Goal: Task Accomplishment & Management: Complete application form

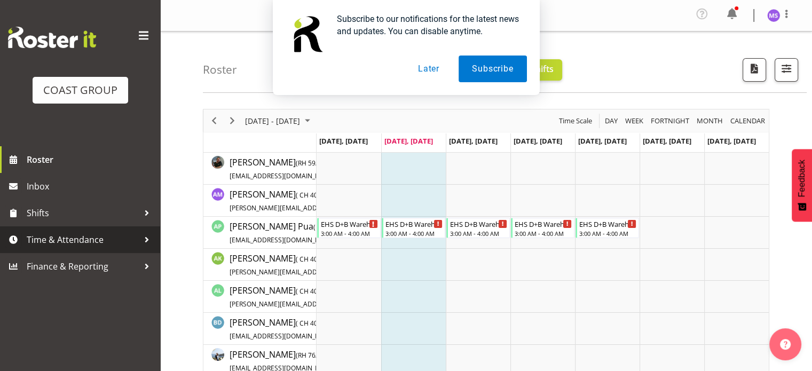
click at [92, 233] on span "Time & Attendance" at bounding box center [83, 240] width 112 height 16
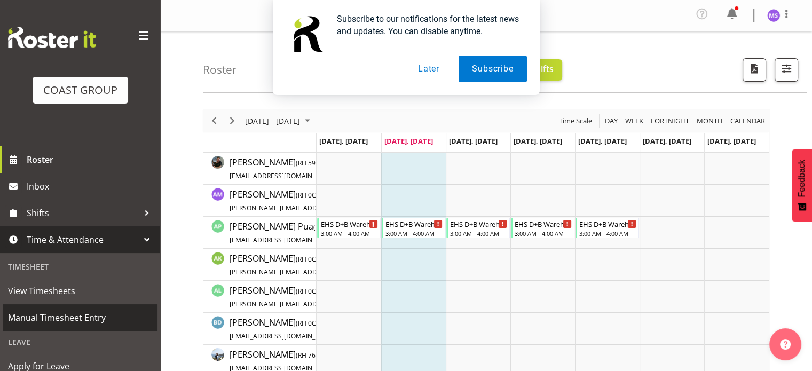
click at [91, 323] on span "Manual Timesheet Entry" at bounding box center [80, 317] width 144 height 16
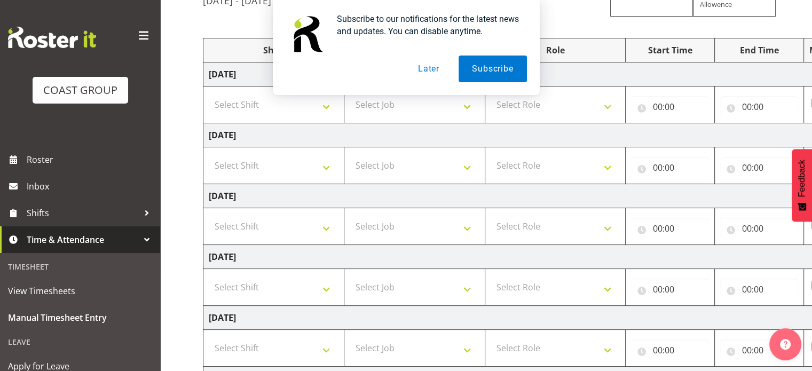
scroll to position [292, 0]
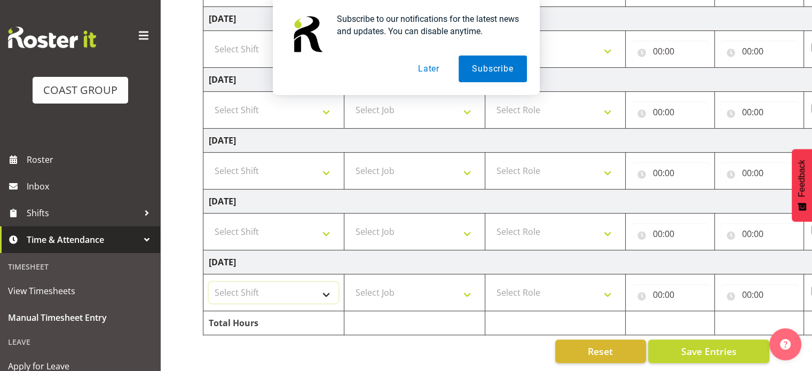
click at [335, 288] on select "Select Shift D+B @ [PERSON_NAME] D+B Build D+B Build NZACA D+B Build Tech Day […" at bounding box center [274, 292] width 130 height 21
select select "24997"
click at [209, 282] on select "Select Shift D+B @ [PERSON_NAME] D+B Build D+B Build NZACA D+B Build Tech Day […" at bounding box center [274, 292] width 130 height 21
click at [399, 283] on select "Select Job 1 Carlton Events 1 [PERSON_NAME][GEOGRAPHIC_DATA] 1 [PERSON_NAME][GE…" at bounding box center [414, 292] width 130 height 21
click at [446, 322] on td at bounding box center [414, 323] width 141 height 24
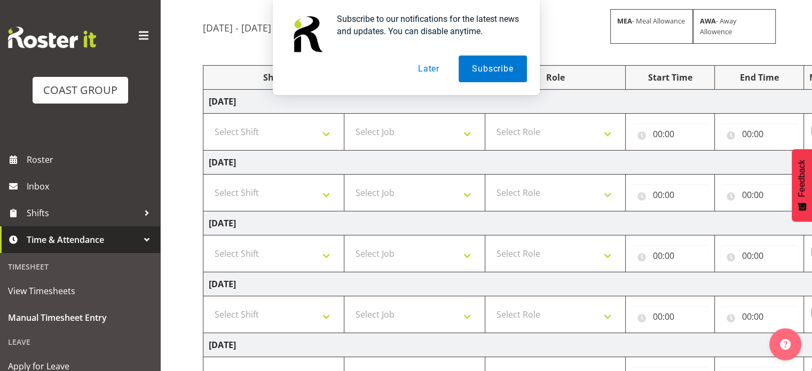
scroll to position [81, 0]
click at [435, 61] on button "Later" at bounding box center [428, 68] width 48 height 27
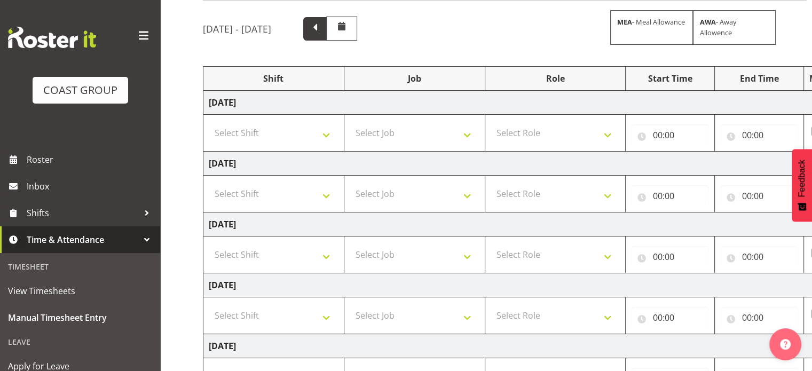
click at [327, 35] on span at bounding box center [314, 28] width 23 height 23
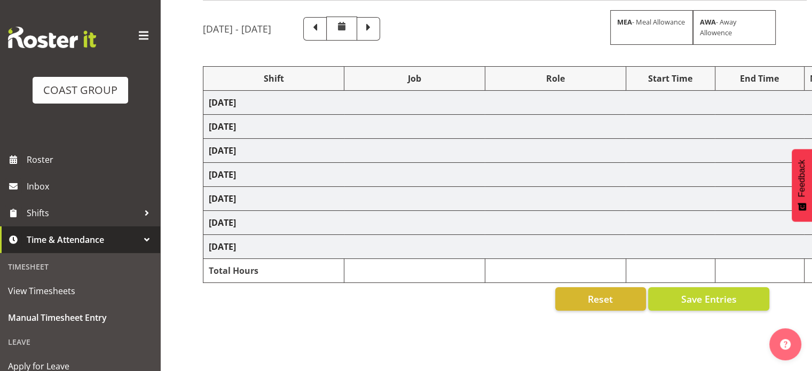
select select "1352"
select select "8635"
select select "1352"
select select "9630"
select select "1352"
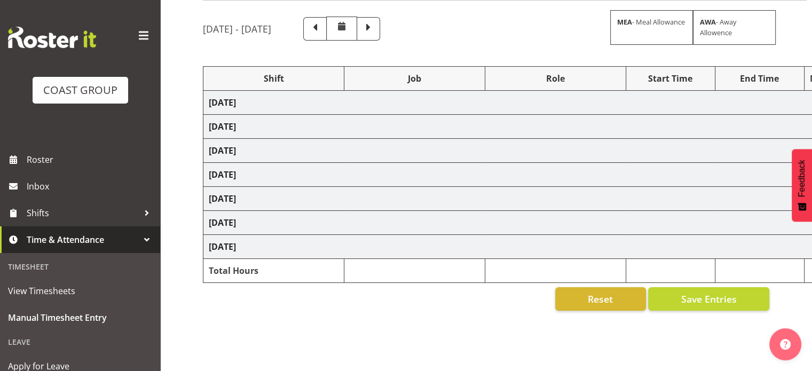
select select "8643"
select select "1352"
select select "8169"
select select "1352"
select select "8635"
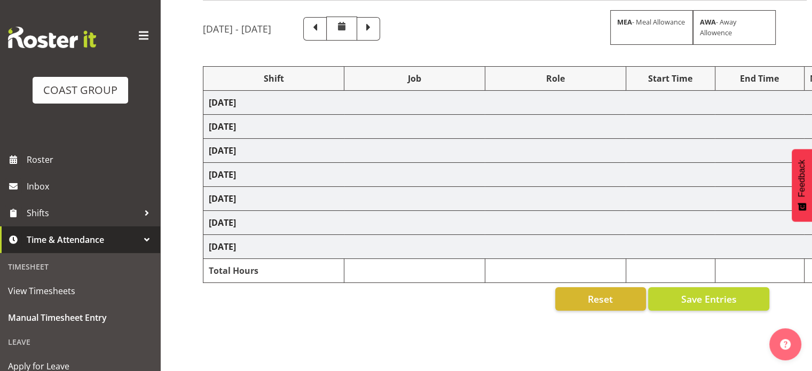
select select "1352"
select select "10468"
select select "1352"
select select "69"
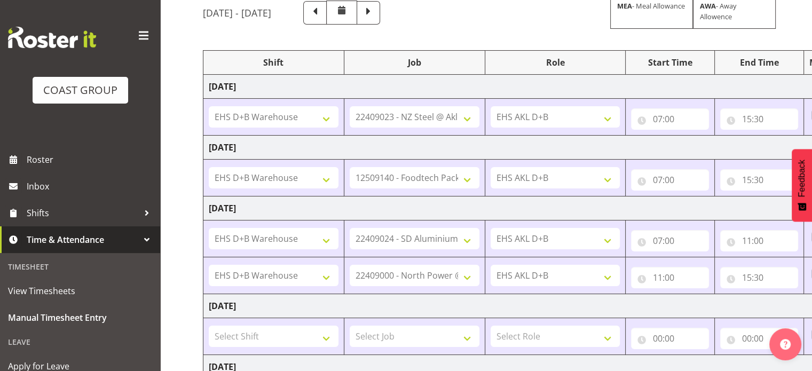
scroll to position [0, 0]
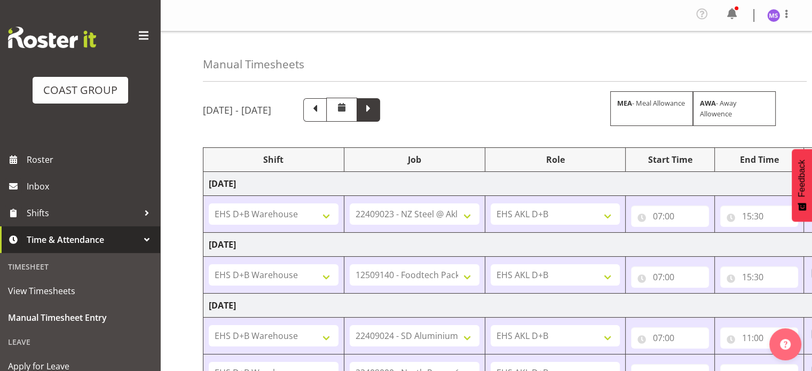
click at [375, 115] on span at bounding box center [368, 109] width 14 height 14
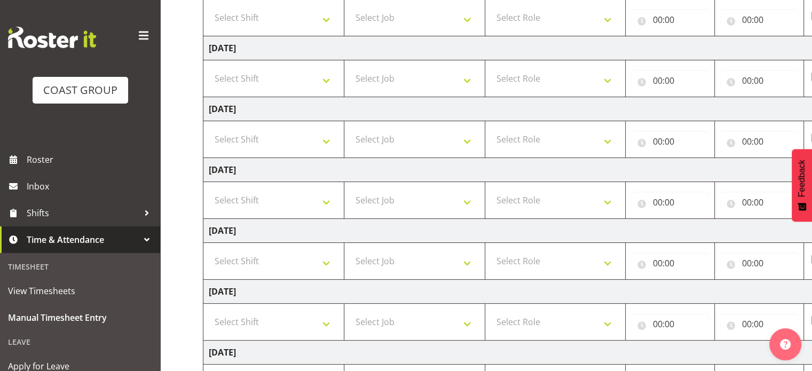
scroll to position [292, 0]
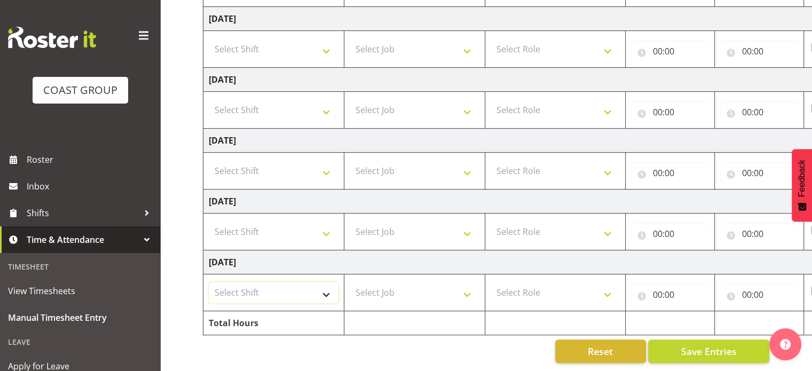
click at [309, 293] on select "Select Shift D+B @ [PERSON_NAME] D+B Build D+B Build NZACA D+B Build Tech Day […" at bounding box center [274, 292] width 130 height 21
select select "24997"
click at [209, 282] on select "Select Shift D+B @ [PERSON_NAME] D+B Build D+B Build NZACA D+B Build Tech Day […" at bounding box center [274, 292] width 130 height 21
click at [408, 282] on select "Select Job 1 Carlton Events 1 [PERSON_NAME][GEOGRAPHIC_DATA] 1 [PERSON_NAME][GE…" at bounding box center [414, 292] width 130 height 21
select select "10268"
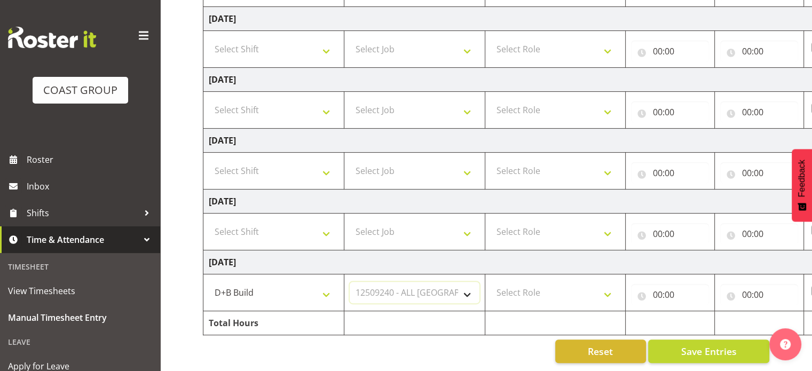
click at [349, 282] on select "Select Job 1 Carlton Events 1 [PERSON_NAME][GEOGRAPHIC_DATA] 1 [PERSON_NAME][GE…" at bounding box center [414, 292] width 130 height 21
click at [574, 282] on select "Select Role EHS AKL D+B" at bounding box center [555, 292] width 130 height 21
select select "194"
click at [490, 282] on select "Select Role EHS AKL D+B" at bounding box center [555, 292] width 130 height 21
click at [659, 289] on input "00:00" at bounding box center [670, 294] width 78 height 21
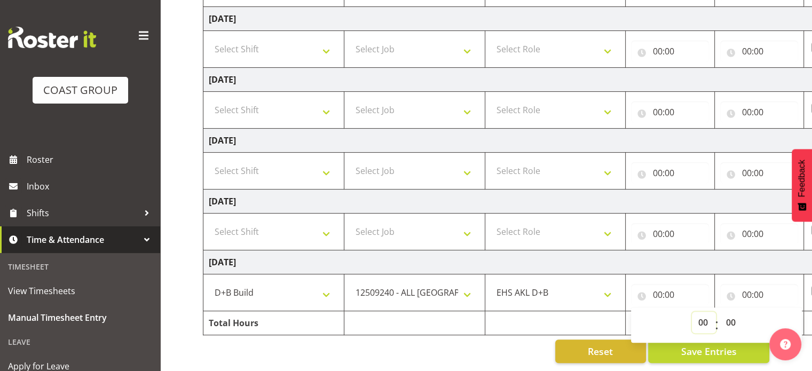
click at [708, 315] on select "00 01 02 03 04 05 06 07 08 09 10 11 12 13 14 15 16 17 18 19 20 21 22 23" at bounding box center [704, 322] width 24 height 21
select select "7"
click at [692, 312] on select "00 01 02 03 04 05 06 07 08 09 10 11 12 13 14 15 16 17 18 19 20 21 22 23" at bounding box center [704, 322] width 24 height 21
type input "07:00"
click at [743, 284] on input "00:00" at bounding box center [759, 294] width 78 height 21
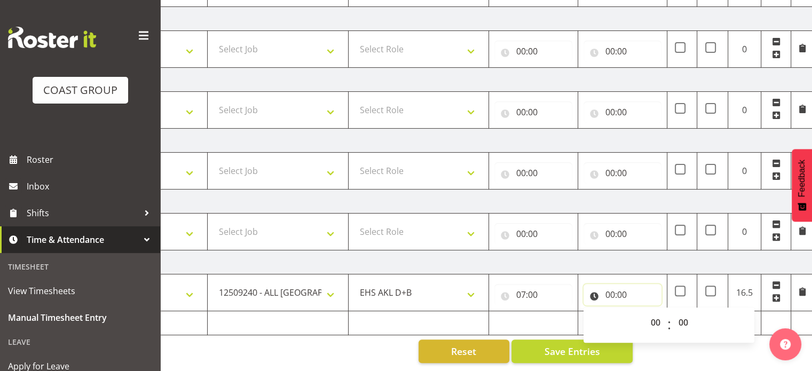
scroll to position [0, 138]
click at [655, 312] on select "00 01 02 03 04 05 06 07 08 09 10 11 12 13 14 15 16 17 18 19 20 21 22 23" at bounding box center [654, 322] width 24 height 21
select select "14"
click at [642, 312] on select "00 01 02 03 04 05 06 07 08 09 10 11 12 13 14 15 16 17 18 19 20 21 22 23" at bounding box center [654, 322] width 24 height 21
type input "14:00"
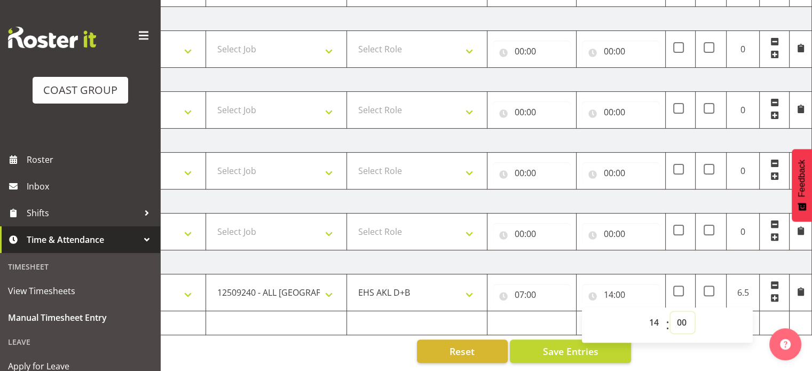
click at [679, 315] on select "00 01 02 03 04 05 06 07 08 09 10 11 12 13 14 15 16 17 18 19 20 21 22 23 24 25 2…" at bounding box center [682, 322] width 24 height 21
select select "30"
click at [670, 312] on select "00 01 02 03 04 05 06 07 08 09 10 11 12 13 14 15 16 17 18 19 20 21 22 23 24 25 2…" at bounding box center [682, 322] width 24 height 21
type input "14:30"
click at [555, 344] on span "Save Entries" at bounding box center [569, 351] width 55 height 14
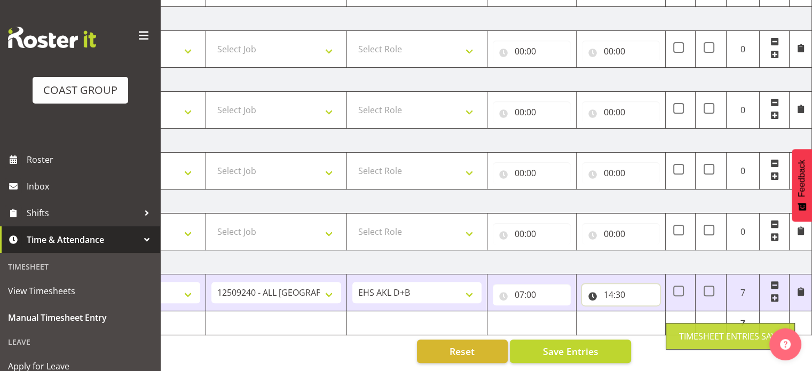
click at [610, 285] on input "14:30" at bounding box center [621, 294] width 78 height 21
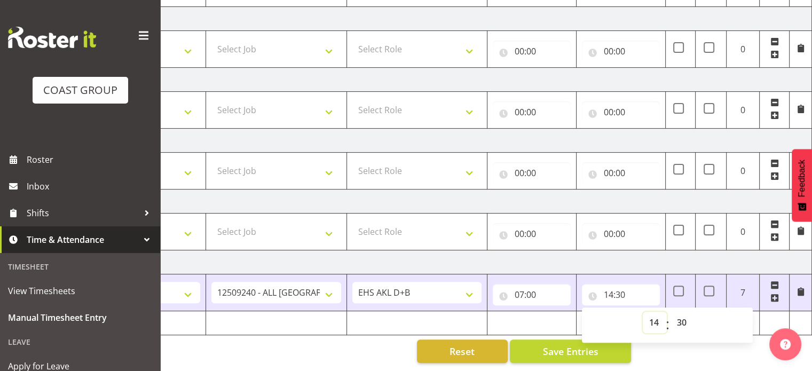
click at [648, 312] on select "00 01 02 03 04 05 06 07 08 09 10 11 12 13 14 15 16 17 18 19 20 21 22 23" at bounding box center [654, 322] width 24 height 21
select select "15"
click at [642, 312] on select "00 01 02 03 04 05 06 07 08 09 10 11 12 13 14 15 16 17 18 19 20 21 22 23" at bounding box center [654, 322] width 24 height 21
type input "15:30"
click at [553, 345] on span "Save Entries" at bounding box center [569, 351] width 55 height 14
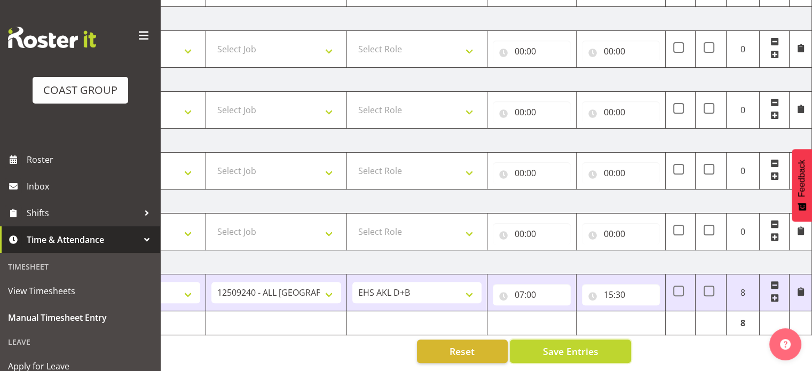
scroll to position [0, 0]
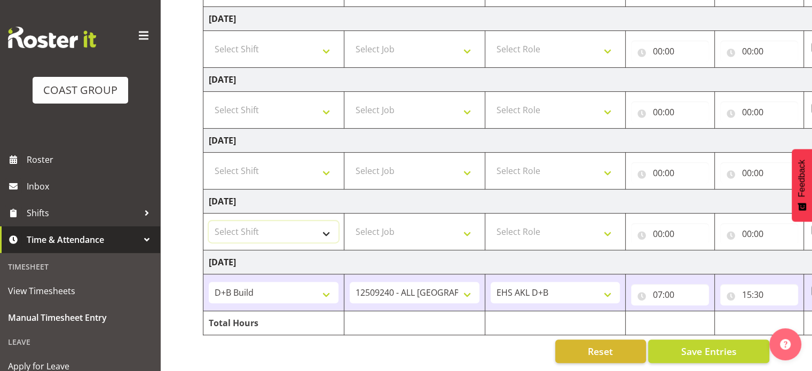
click at [290, 221] on select "Select Shift D+B @ [PERSON_NAME] D+B Build D+B Build NZACA D+B Build Tech Day […" at bounding box center [274, 231] width 130 height 21
select select "1352"
click at [209, 221] on select "Select Shift D+B @ [PERSON_NAME] D+B Build D+B Build NZACA D+B Build Tech Day […" at bounding box center [274, 231] width 130 height 21
click at [386, 225] on select "Select Job 1 Carlton Events 1 [PERSON_NAME][GEOGRAPHIC_DATA] 1 [PERSON_NAME][GE…" at bounding box center [414, 231] width 130 height 21
select select "8955"
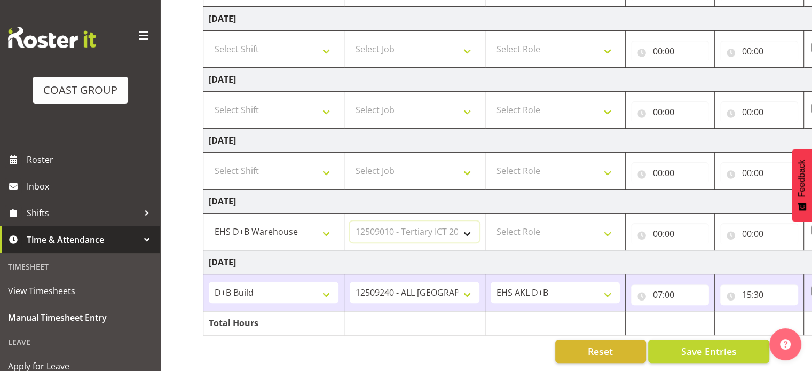
click at [349, 221] on select "Select Job 1 Carlton Events 1 [PERSON_NAME][GEOGRAPHIC_DATA] 1 [PERSON_NAME][GE…" at bounding box center [414, 231] width 130 height 21
click at [560, 232] on select "Select Role EHS AKL D+B" at bounding box center [555, 231] width 130 height 21
select select "194"
click at [490, 221] on select "Select Role EHS AKL D+B" at bounding box center [555, 231] width 130 height 21
click at [658, 228] on input "00:00" at bounding box center [670, 233] width 78 height 21
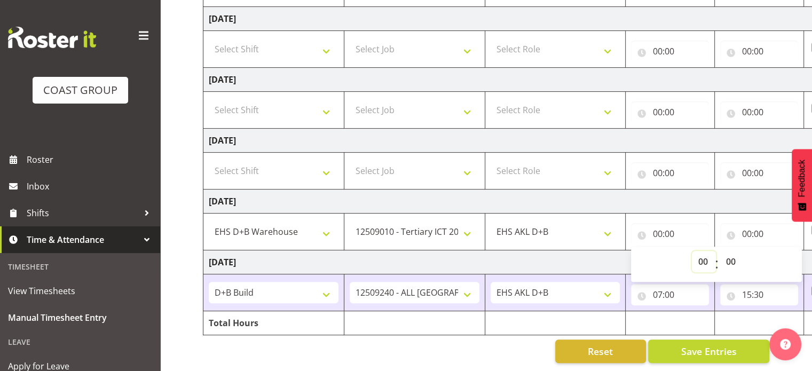
click at [695, 251] on select "00 01 02 03 04 05 06 07 08 09 10 11 12 13 14 15 16 17 18 19 20 21 22 23" at bounding box center [704, 261] width 24 height 21
select select "7"
click at [692, 251] on select "00 01 02 03 04 05 06 07 08 09 10 11 12 13 14 15 16 17 18 19 20 21 22 23" at bounding box center [704, 261] width 24 height 21
type input "07:00"
click at [749, 223] on input "00:00" at bounding box center [759, 233] width 78 height 21
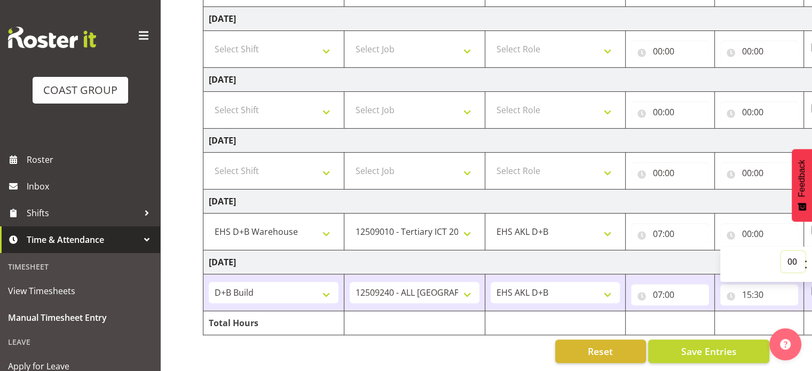
drag, startPoint x: 784, startPoint y: 249, endPoint x: 792, endPoint y: 135, distance: 113.9
click at [792, 135] on tbody "[DATE] Select Shift D+B @ [PERSON_NAME] D+B Build D+B Build NZACA D+B Build Tec…" at bounding box center [576, 110] width 746 height 450
click at [743, 362] on div "[DATE] - [DATE] MEA - Meal Allowance AWA - Away Allowence Shift Job Role Start …" at bounding box center [507, 87] width 609 height 568
drag, startPoint x: 743, startPoint y: 362, endPoint x: 734, endPoint y: 367, distance: 10.0
click at [734, 367] on div "Manual Timesheets [DATE] - [DATE] MEA - Meal Allowance AWA - Away Allowence Shi…" at bounding box center [485, 58] width 651 height 626
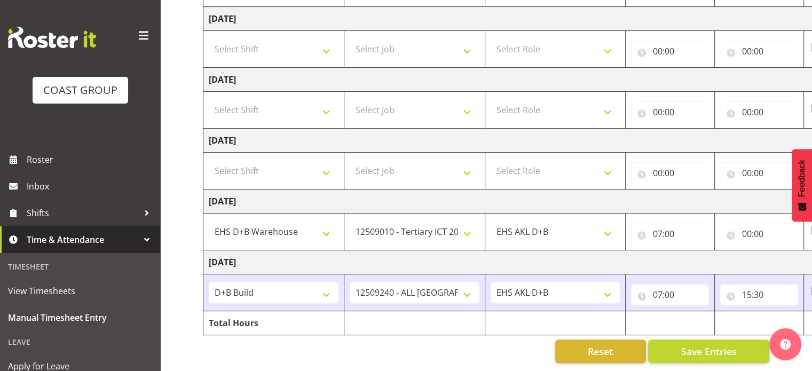
scroll to position [0, 138]
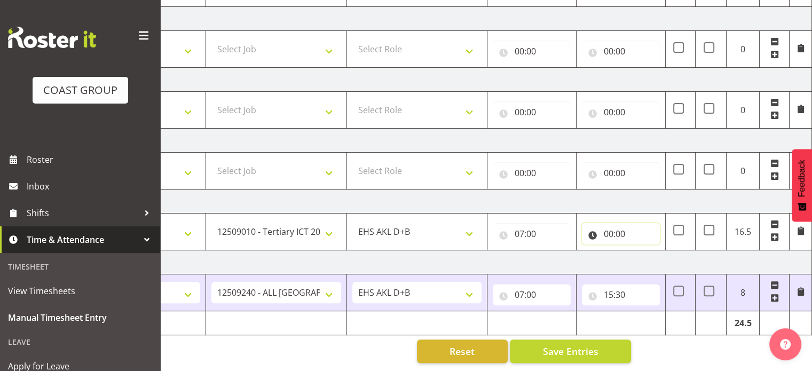
click at [609, 228] on input "00:00" at bounding box center [621, 233] width 78 height 21
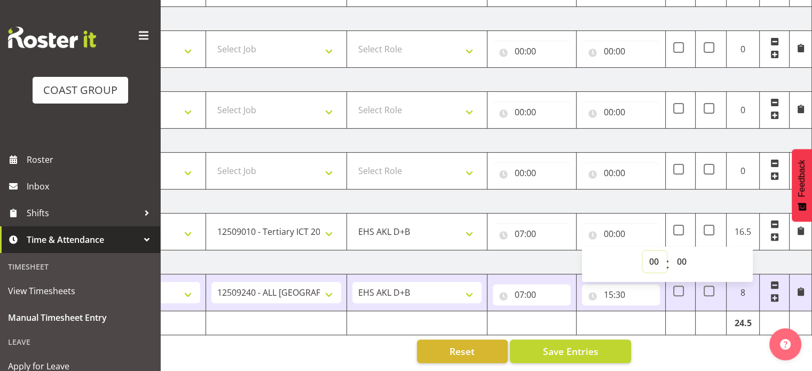
click at [643, 251] on select "00 01 02 03 04 05 06 07 08 09 10 11 12 13 14 15 16 17 18 19 20 21 22 23" at bounding box center [654, 261] width 24 height 21
select select "12"
click at [642, 251] on select "00 01 02 03 04 05 06 07 08 09 10 11 12 13 14 15 16 17 18 19 20 21 22 23" at bounding box center [654, 261] width 24 height 21
type input "12:00"
click at [571, 344] on span "Save Entries" at bounding box center [569, 351] width 55 height 14
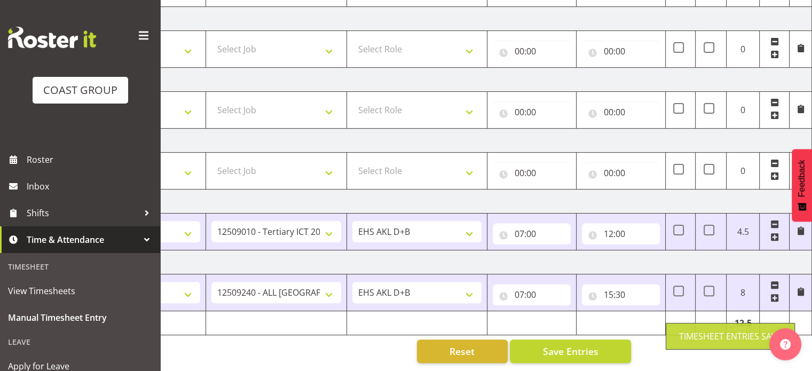
click at [771, 233] on span at bounding box center [774, 237] width 9 height 9
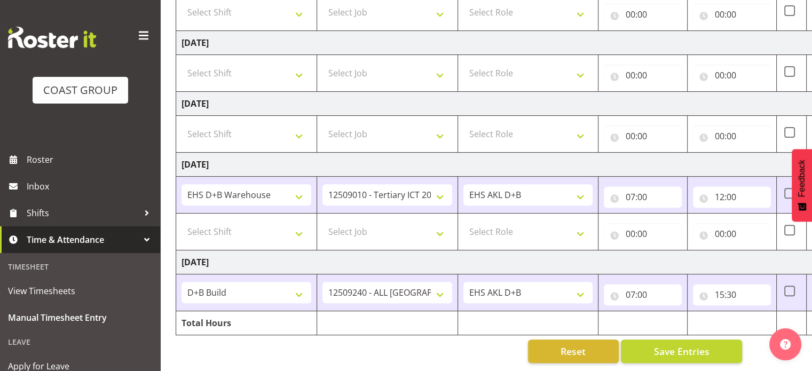
scroll to position [0, 0]
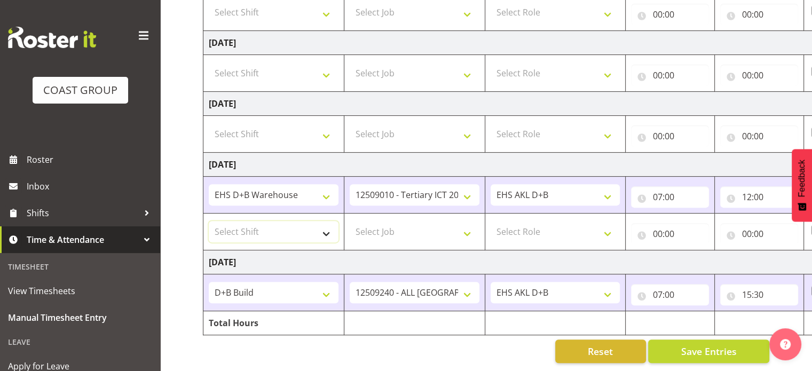
click at [289, 224] on select "Select Shift D+B @ [PERSON_NAME] D+B Build D+B Build NZACA D+B Build Tech Day […" at bounding box center [274, 231] width 130 height 21
select select "1352"
click at [209, 221] on select "Select Shift D+B @ [PERSON_NAME] D+B Build D+B Build NZACA D+B Build Tech Day […" at bounding box center [274, 231] width 130 height 21
click at [399, 223] on select "Select Job 1 Carlton Events 1 [PERSON_NAME][GEOGRAPHIC_DATA] 1 [PERSON_NAME][GE…" at bounding box center [414, 231] width 130 height 21
select select "69"
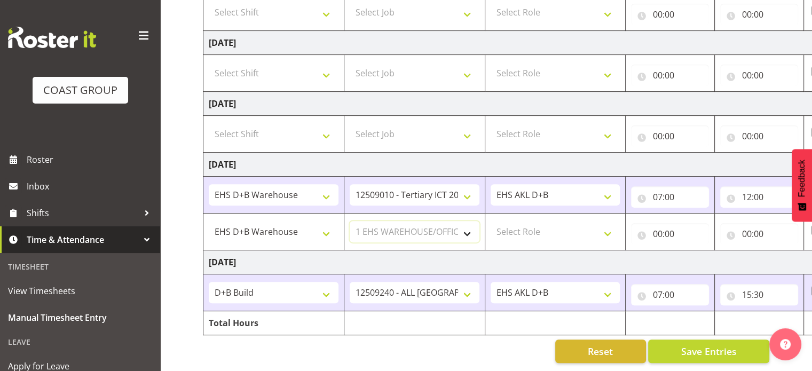
click at [349, 221] on select "Select Job 1 Carlton Events 1 [PERSON_NAME][GEOGRAPHIC_DATA] 1 [PERSON_NAME][GE…" at bounding box center [414, 231] width 130 height 21
click at [526, 222] on select "Select Role EHS AKL D+B" at bounding box center [555, 231] width 130 height 21
select select "194"
click at [490, 221] on select "Select Role EHS AKL D+B" at bounding box center [555, 231] width 130 height 21
click at [651, 226] on input "00:00" at bounding box center [670, 233] width 78 height 21
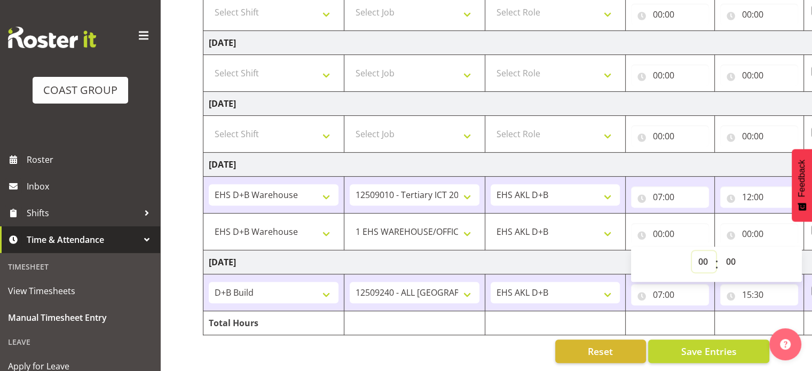
click at [700, 251] on select "00 01 02 03 04 05 06 07 08 09 10 11 12 13 14 15 16 17 18 19 20 21 22 23" at bounding box center [704, 261] width 24 height 21
select select "12"
click at [692, 251] on select "00 01 02 03 04 05 06 07 08 09 10 11 12 13 14 15 16 17 18 19 20 21 22 23" at bounding box center [704, 261] width 24 height 21
type input "12:00"
click at [744, 223] on input "00:00" at bounding box center [759, 233] width 78 height 21
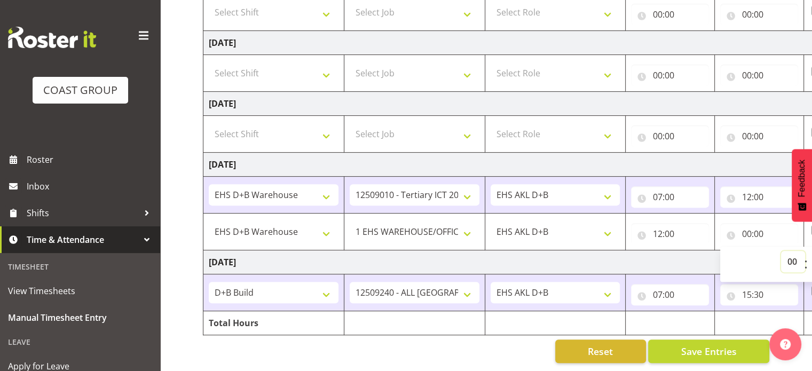
click at [790, 254] on select "00 01 02 03 04 05 06 07 08 09 10 11 12 13 14 15 16 17 18 19 20 21 22 23" at bounding box center [793, 261] width 24 height 21
select select "15"
click at [781, 251] on select "00 01 02 03 04 05 06 07 08 09 10 11 12 13 14 15 16 17 18 19 20 21 22 23" at bounding box center [793, 261] width 24 height 21
type input "15:00"
click at [762, 225] on input "15:00" at bounding box center [759, 233] width 78 height 21
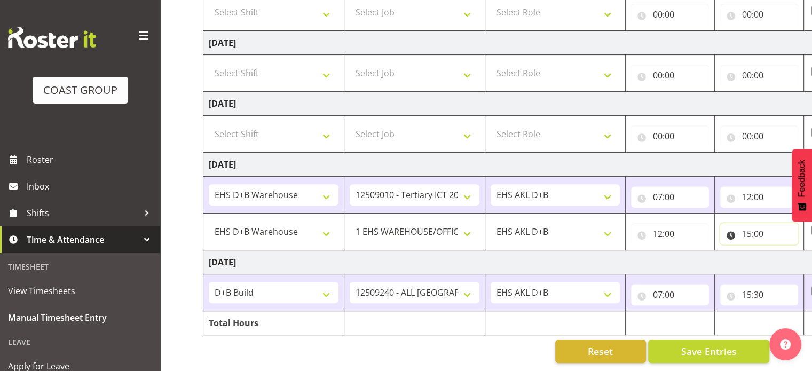
click at [761, 224] on input "15:00" at bounding box center [759, 233] width 78 height 21
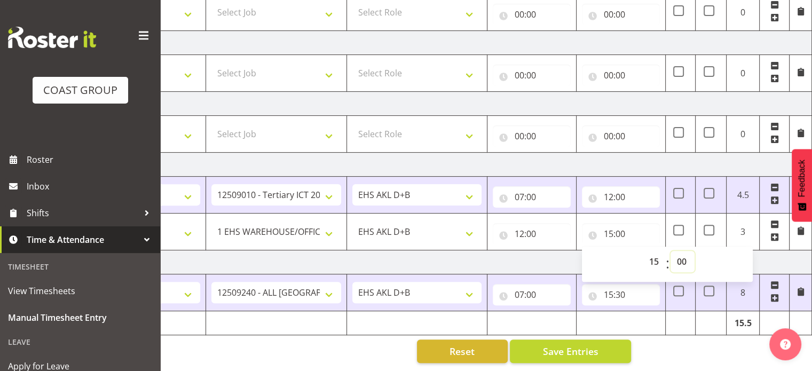
click at [684, 251] on select "00 01 02 03 04 05 06 07 08 09 10 11 12 13 14 15 16 17 18 19 20 21 22 23 24 25 2…" at bounding box center [682, 261] width 24 height 21
select select "30"
click at [670, 251] on select "00 01 02 03 04 05 06 07 08 09 10 11 12 13 14 15 16 17 18 19 20 21 22 23 24 25 2…" at bounding box center [682, 261] width 24 height 21
type input "15:30"
click at [575, 346] on span "Save Entries" at bounding box center [569, 351] width 55 height 14
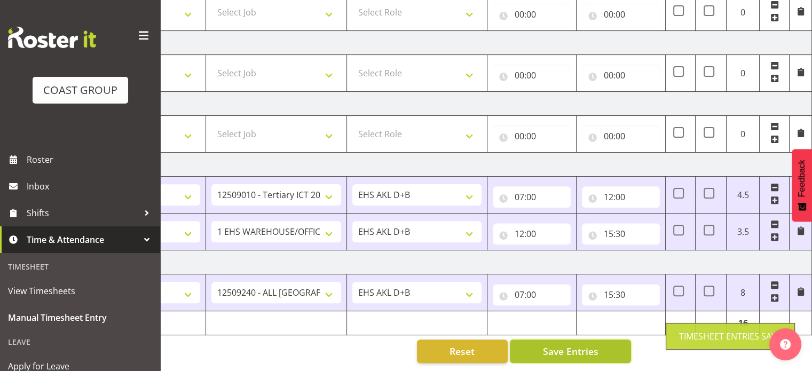
click at [598, 345] on button "Save Entries" at bounding box center [570, 350] width 121 height 23
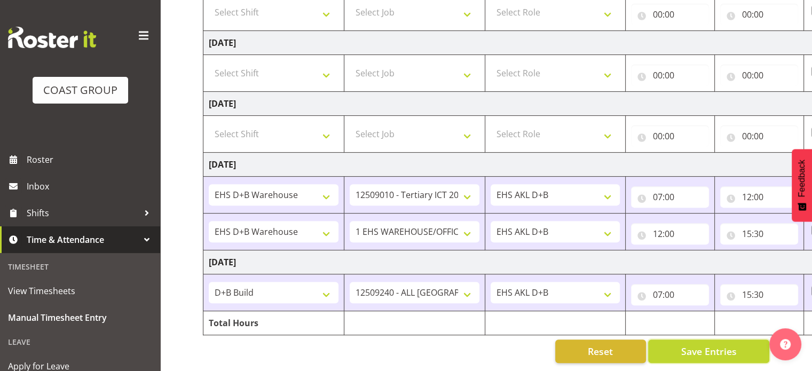
scroll to position [5, 0]
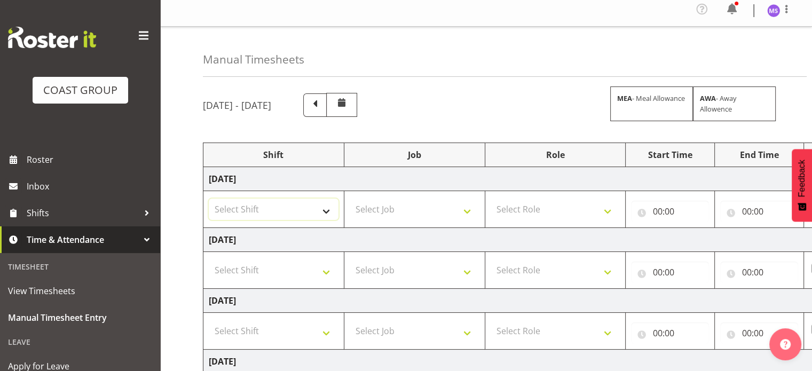
click at [316, 213] on select "Select Shift D+B @ [PERSON_NAME] D+B Build D+B Build NZACA D+B Build Tech Day […" at bounding box center [274, 208] width 130 height 21
click at [470, 34] on div "Manual Timesheets" at bounding box center [504, 52] width 603 height 50
click at [285, 209] on select "Select Shift D+B @ [PERSON_NAME] D+B Build D+B Build NZACA D+B Build Tech Day […" at bounding box center [274, 208] width 130 height 21
select select "24997"
click at [209, 198] on select "Select Shift D+B @ [PERSON_NAME] D+B Build D+B Build NZACA D+B Build Tech Day […" at bounding box center [274, 208] width 130 height 21
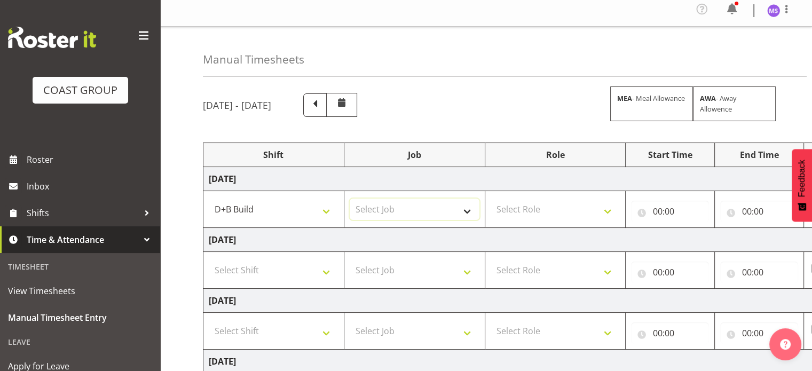
click at [420, 203] on select "Select Job 1 Carlton Events 1 [PERSON_NAME][GEOGRAPHIC_DATA] 1 [PERSON_NAME][GE…" at bounding box center [414, 208] width 130 height 21
click at [434, 209] on select "1 Carlton Events 1 [PERSON_NAME] 1 [PERSON_NAME][GEOGRAPHIC_DATA] 1 EHS WAREHOU…" at bounding box center [414, 208] width 130 height 21
select select "9601"
click at [349, 198] on select "1 Carlton Events 1 [PERSON_NAME] 1 [PERSON_NAME][GEOGRAPHIC_DATA] 1 EHS WAREHOU…" at bounding box center [414, 208] width 130 height 21
click at [557, 214] on select "Select Role EHS AKL D+B" at bounding box center [555, 208] width 130 height 21
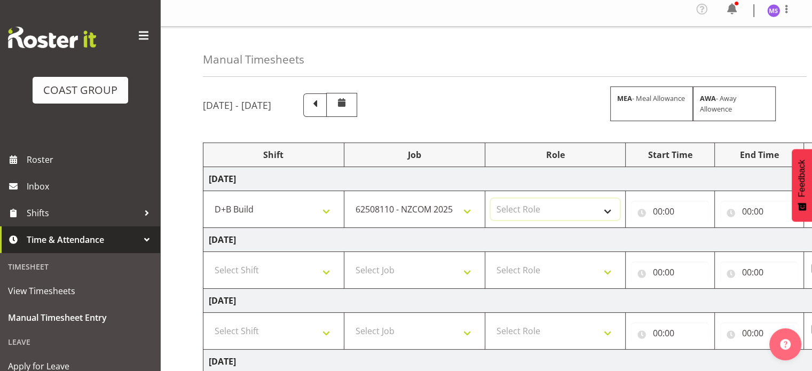
select select "194"
click at [490, 198] on select "Select Role EHS AKL D+B" at bounding box center [555, 208] width 130 height 21
click at [661, 217] on input "00:00" at bounding box center [670, 211] width 78 height 21
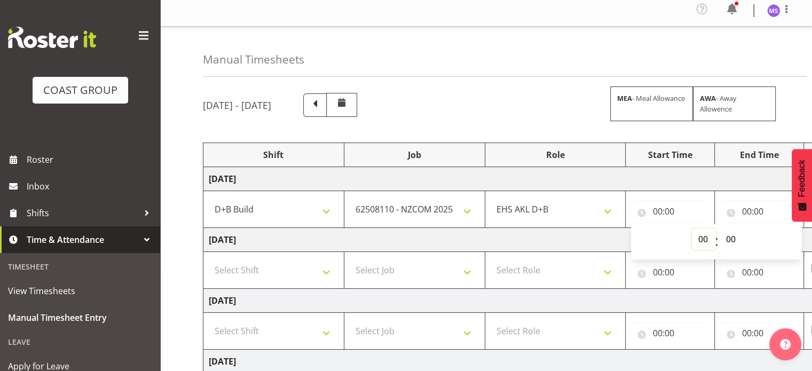
drag, startPoint x: 701, startPoint y: 236, endPoint x: 701, endPoint y: 39, distance: 196.9
click at [701, 39] on div "Manual Timesheets [DATE] - [DATE] MEA - Meal Allowance AWA - Away Allowence Shi…" at bounding box center [485, 358] width 651 height 663
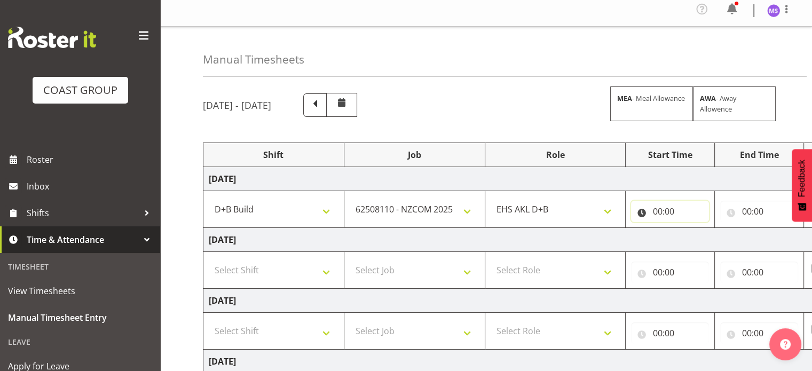
click at [659, 205] on input "00:00" at bounding box center [670, 211] width 78 height 21
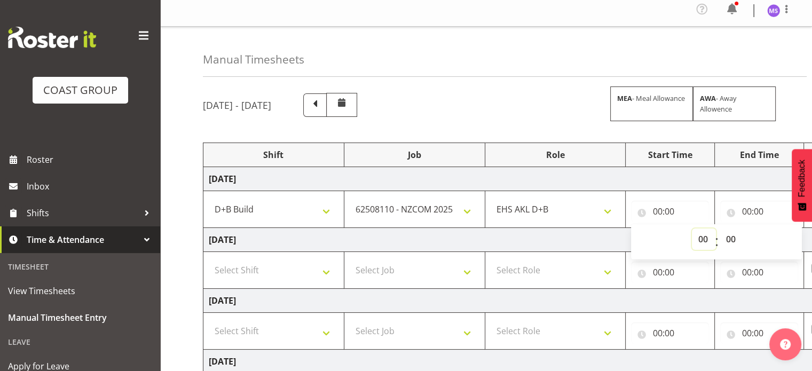
click at [700, 234] on select "00 01 02 03 04 05 06 07 08 09 10 11 12 13 14 15 16 17 18 19 20 21 22 23" at bounding box center [704, 238] width 24 height 21
select select "6"
click at [692, 228] on select "00 01 02 03 04 05 06 07 08 09 10 11 12 13 14 15 16 17 18 19 20 21 22 23" at bounding box center [704, 238] width 24 height 21
type input "06:00"
click at [745, 207] on input "00:00" at bounding box center [759, 211] width 78 height 21
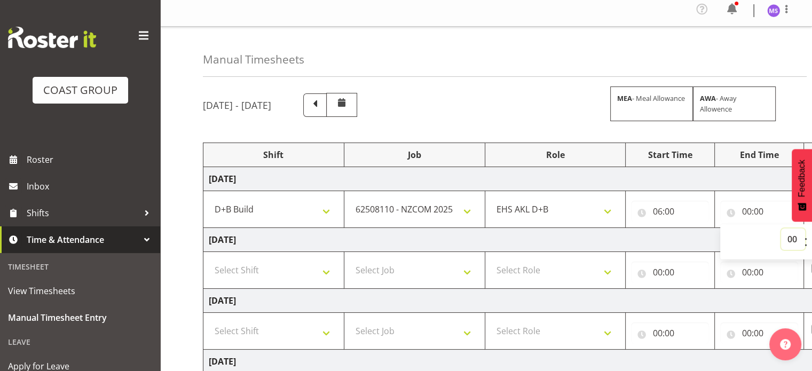
click at [781, 236] on select "00 01 02 03 04 05 06 07 08 09 10 11 12 13 14 15 16 17 18 19 20 21 22 23" at bounding box center [793, 238] width 24 height 21
select select "14"
click at [781, 228] on select "00 01 02 03 04 05 06 07 08 09 10 11 12 13 14 15 16 17 18 19 20 21 22 23" at bounding box center [793, 238] width 24 height 21
type input "14:00"
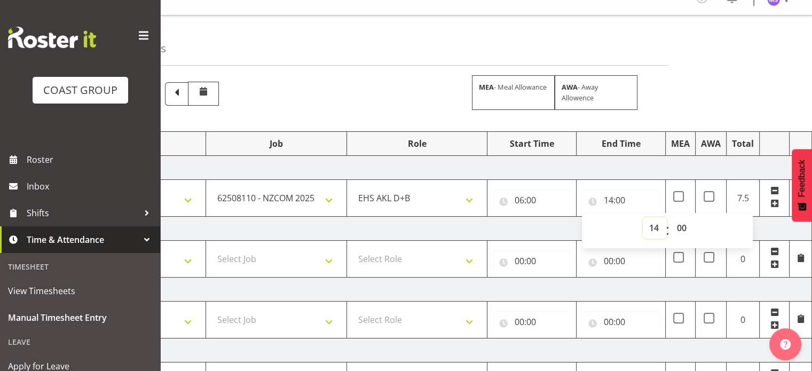
scroll to position [0, 0]
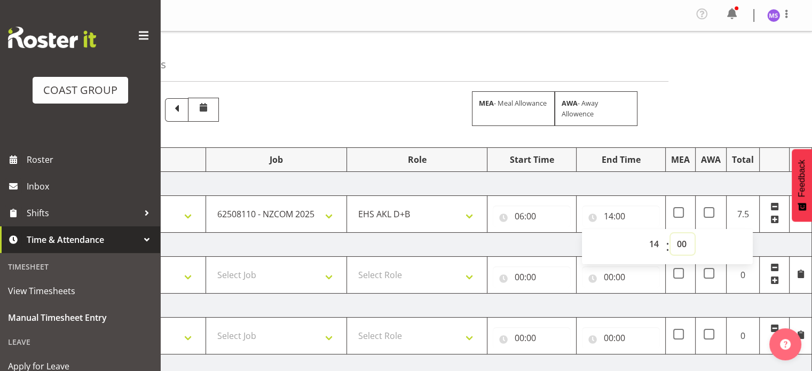
click at [678, 238] on select "00 01 02 03 04 05 06 07 08 09 10 11 12 13 14 15 16 17 18 19 20 21 22 23 24 25 2…" at bounding box center [682, 243] width 24 height 21
select select "30"
click at [670, 233] on select "00 01 02 03 04 05 06 07 08 09 10 11 12 13 14 15 16 17 18 19 20 21 22 23 24 25 2…" at bounding box center [682, 243] width 24 height 21
type input "14:30"
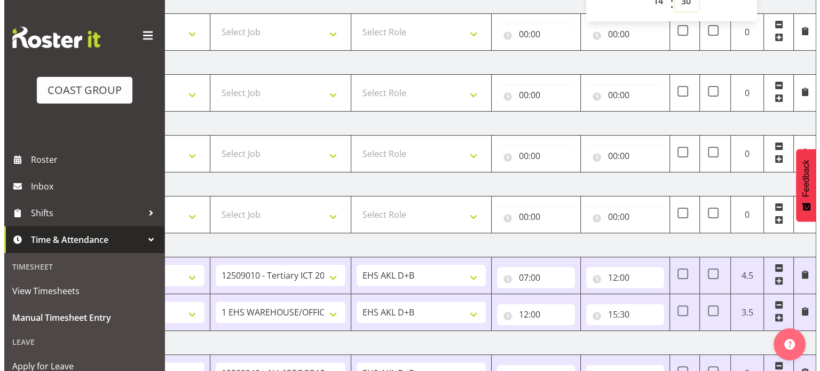
scroll to position [329, 0]
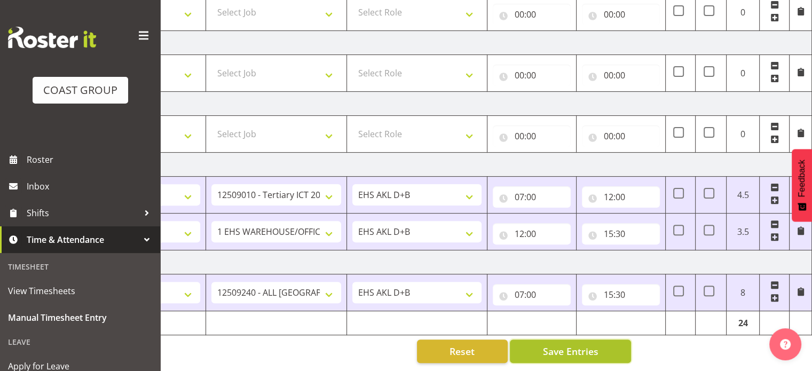
click at [591, 339] on button "Save Entries" at bounding box center [570, 350] width 121 height 23
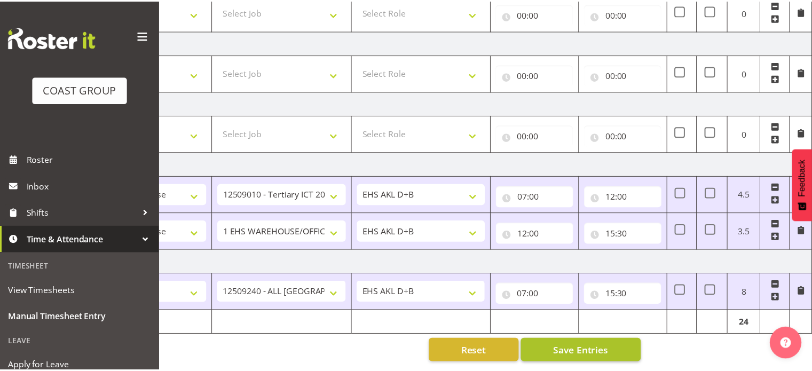
scroll to position [0, 130]
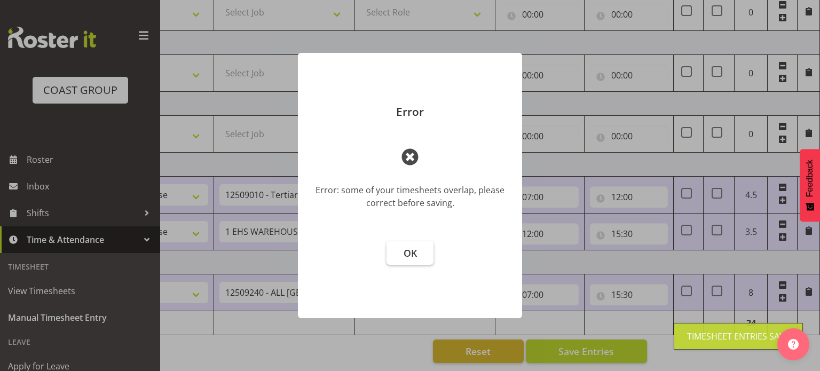
click at [418, 256] on button "OK" at bounding box center [409, 252] width 47 height 23
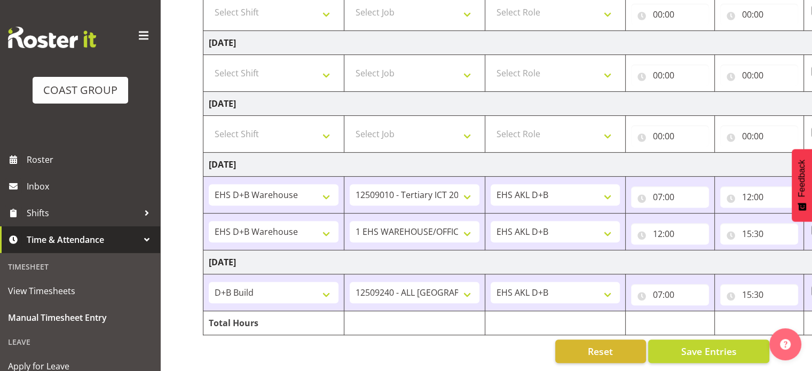
scroll to position [5, 0]
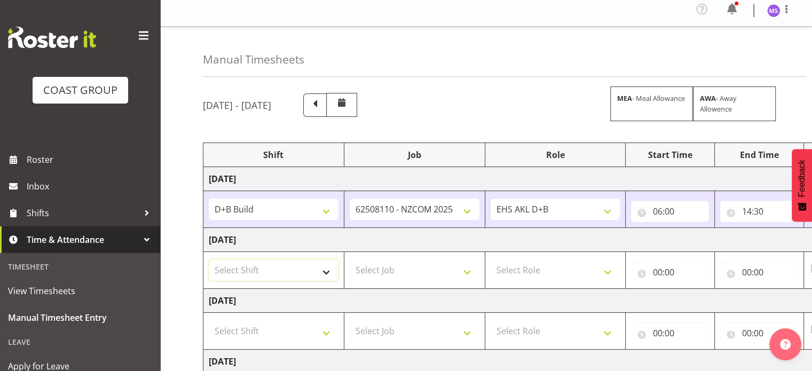
click at [303, 277] on select "Select Shift D+B @ [PERSON_NAME] D+B Build D+B Build NZACA D+B Build Tech Day […" at bounding box center [274, 269] width 130 height 21
select select "1352"
click at [209, 259] on select "Select Shift D+B @ [PERSON_NAME] D+B Build D+B Build NZACA D+B Build Tech Day […" at bounding box center [274, 269] width 130 height 21
click at [460, 273] on select "Select Job 1 Carlton Events 1 [PERSON_NAME][GEOGRAPHIC_DATA] 1 [PERSON_NAME][GE…" at bounding box center [414, 269] width 130 height 21
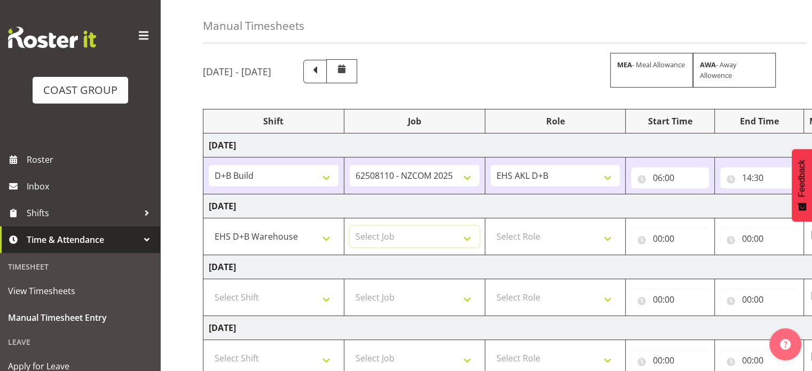
scroll to position [40, 0]
click at [428, 231] on select "Select Job 1 Carlton Events 1 [PERSON_NAME][GEOGRAPHIC_DATA] 1 [PERSON_NAME][GE…" at bounding box center [414, 234] width 130 height 21
select select "9630"
click at [349, 224] on select "Select Job 1 Carlton Events 1 [PERSON_NAME][GEOGRAPHIC_DATA] 1 [PERSON_NAME][GE…" at bounding box center [414, 234] width 130 height 21
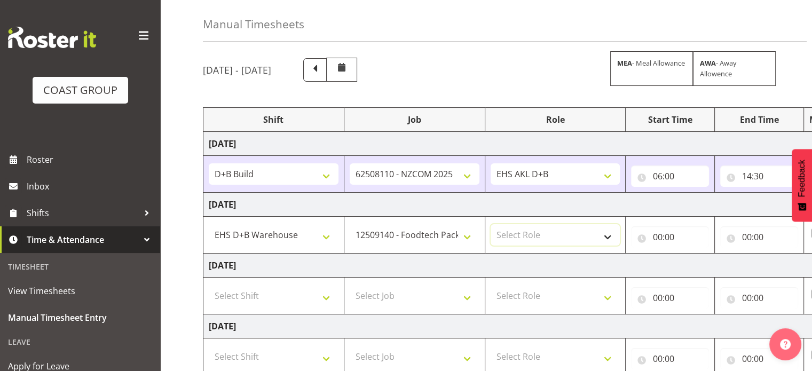
click at [579, 239] on select "Select Role EHS AKL D+B" at bounding box center [555, 234] width 130 height 21
select select "194"
click at [490, 224] on select "Select Role EHS AKL D+B" at bounding box center [555, 234] width 130 height 21
click at [659, 241] on input "00:00" at bounding box center [670, 236] width 78 height 21
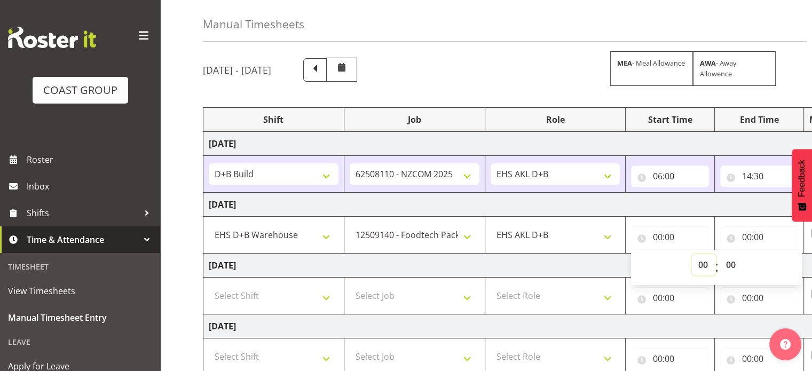
click at [704, 268] on select "00 01 02 03 04 05 06 07 08 09 10 11 12 13 14 15 16 17 18 19 20 21 22 23" at bounding box center [704, 264] width 24 height 21
select select "7"
click at [692, 254] on select "00 01 02 03 04 05 06 07 08 09 10 11 12 13 14 15 16 17 18 19 20 21 22 23" at bounding box center [704, 264] width 24 height 21
type input "07:00"
click at [744, 231] on input "00:00" at bounding box center [759, 236] width 78 height 21
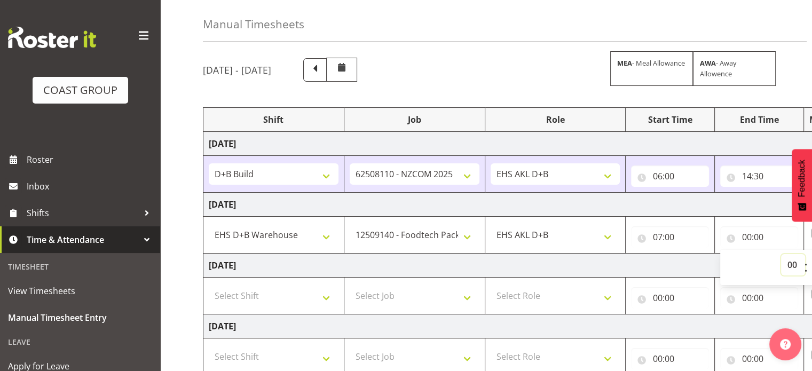
click at [787, 267] on select "00 01 02 03 04 05 06 07 08 09 10 11 12 13 14 15 16 17 18 19 20 21 22 23" at bounding box center [793, 264] width 24 height 21
select select "15"
click at [781, 254] on select "00 01 02 03 04 05 06 07 08 09 10 11 12 13 14 15 16 17 18 19 20 21 22 23" at bounding box center [793, 264] width 24 height 21
type input "15:00"
click at [764, 240] on input "15:00" at bounding box center [759, 236] width 78 height 21
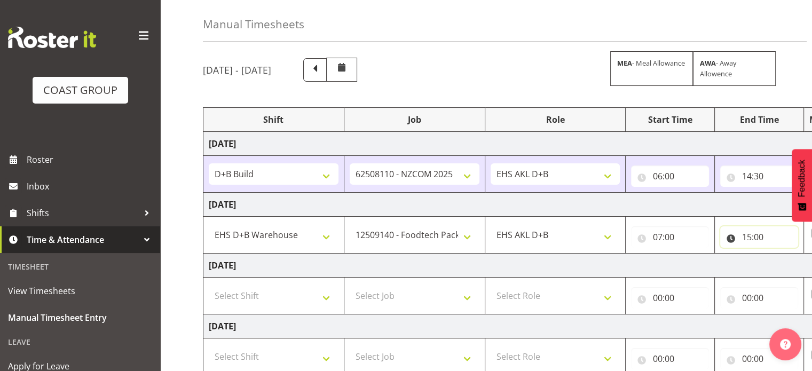
click at [764, 240] on input "15:00" at bounding box center [759, 236] width 78 height 21
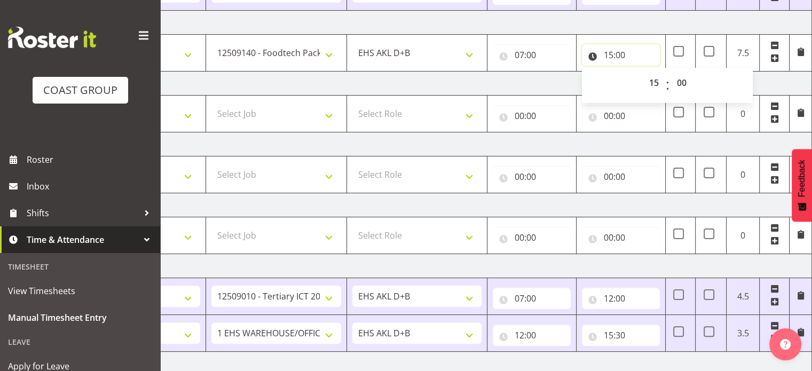
scroll to position [213, 0]
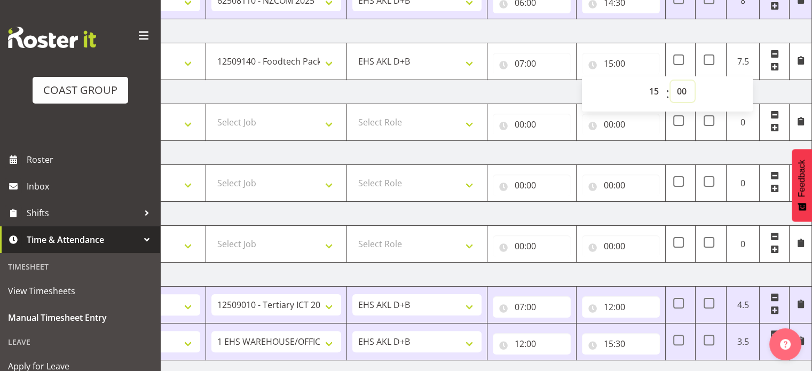
click at [685, 89] on select "00 01 02 03 04 05 06 07 08 09 10 11 12 13 14 15 16 17 18 19 20 21 22 23 24 25 2…" at bounding box center [682, 91] width 24 height 21
select select "30"
click at [670, 81] on select "00 01 02 03 04 05 06 07 08 09 10 11 12 13 14 15 16 17 18 19 20 21 22 23 24 25 2…" at bounding box center [682, 91] width 24 height 21
type input "15:30"
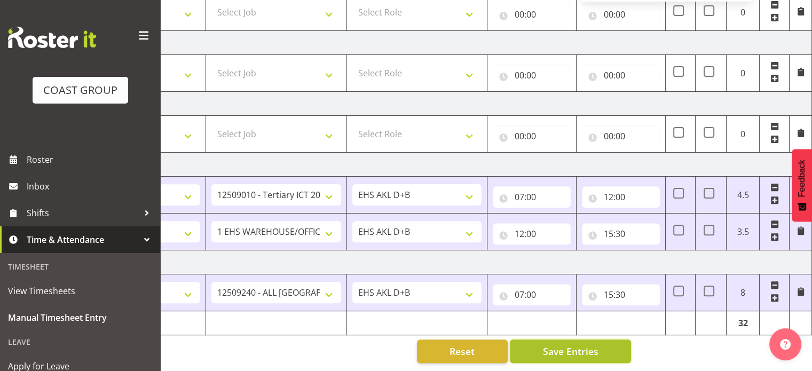
click at [576, 344] on span "Save Entries" at bounding box center [569, 351] width 55 height 14
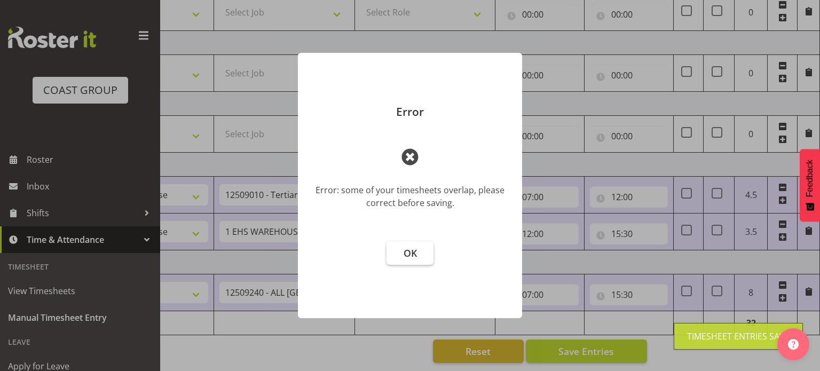
click at [410, 255] on span "OK" at bounding box center [409, 253] width 13 height 13
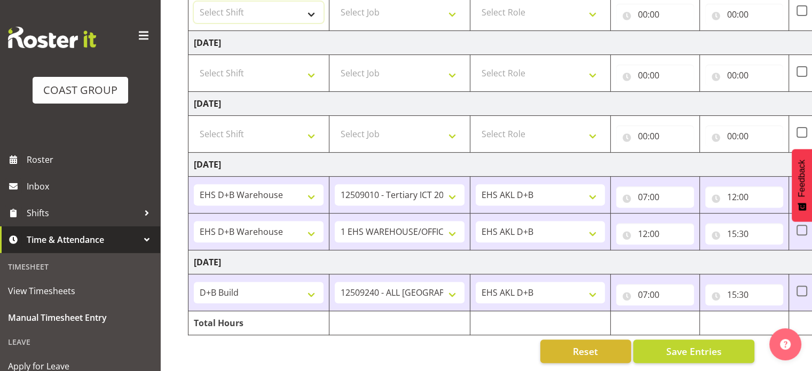
scroll to position [324, 0]
click at [290, 6] on select "Select Shift D+B @ [PERSON_NAME] D+B Build D+B Build NZACA D+B Build Tech Day […" at bounding box center [259, 12] width 130 height 21
select select "1352"
click at [194, 2] on select "Select Shift D+B @ [PERSON_NAME] D+B Build D+B Build NZACA D+B Build Tech Day […" at bounding box center [259, 12] width 130 height 21
click at [422, 12] on select "Select Job 1 Carlton Events 1 [PERSON_NAME][GEOGRAPHIC_DATA] 1 [PERSON_NAME][GE…" at bounding box center [400, 12] width 130 height 21
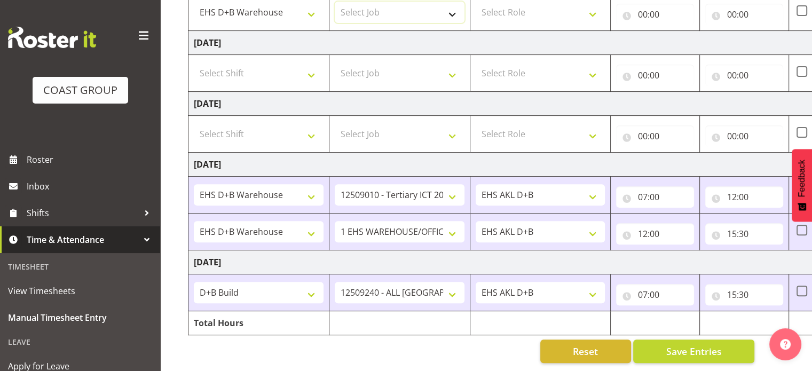
select select "8955"
click at [335, 2] on select "Select Job 1 Carlton Events 1 [PERSON_NAME][GEOGRAPHIC_DATA] 1 [PERSON_NAME][GE…" at bounding box center [400, 12] width 130 height 21
drag, startPoint x: 556, startPoint y: 5, endPoint x: 560, endPoint y: 32, distance: 26.9
click at [560, 32] on tbody "[DATE] D+B @ [PERSON_NAME] D+B Build D+B Build NZACA D+B Build Tech Day [DATE] …" at bounding box center [561, 91] width 746 height 487
select select "194"
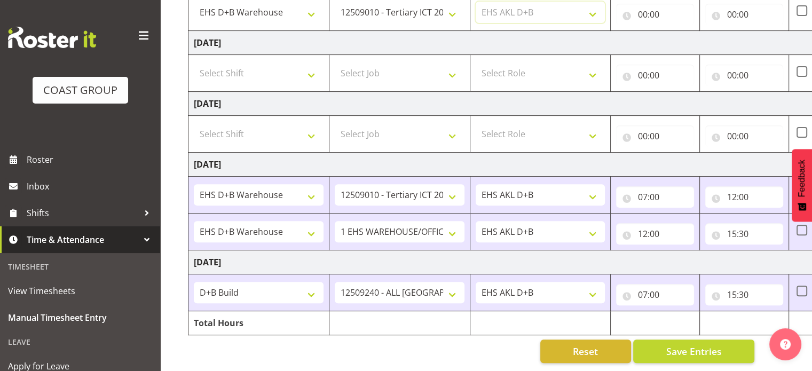
click at [475, 2] on select "Select Role EHS AKL D+B" at bounding box center [540, 12] width 130 height 21
click at [641, 12] on input "00:00" at bounding box center [655, 14] width 78 height 21
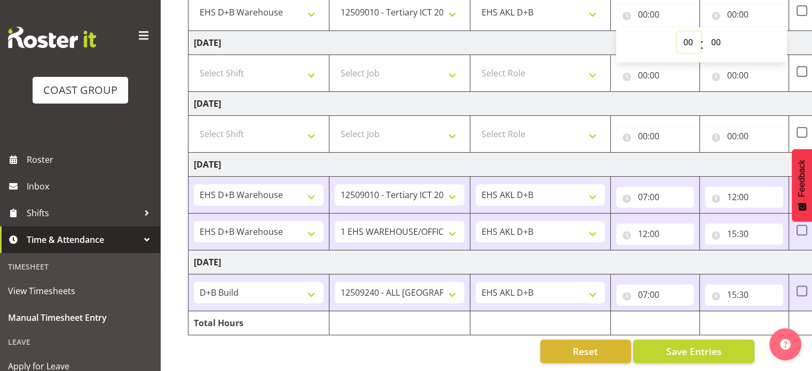
click at [689, 34] on select "00 01 02 03 04 05 06 07 08 09 10 11 12 13 14 15 16 17 18 19 20 21 22 23" at bounding box center [689, 41] width 24 height 21
select select "7"
click at [677, 31] on select "00 01 02 03 04 05 06 07 08 09 10 11 12 13 14 15 16 17 18 19 20 21 22 23" at bounding box center [689, 41] width 24 height 21
type input "07:00"
click at [730, 16] on input "00:00" at bounding box center [744, 14] width 78 height 21
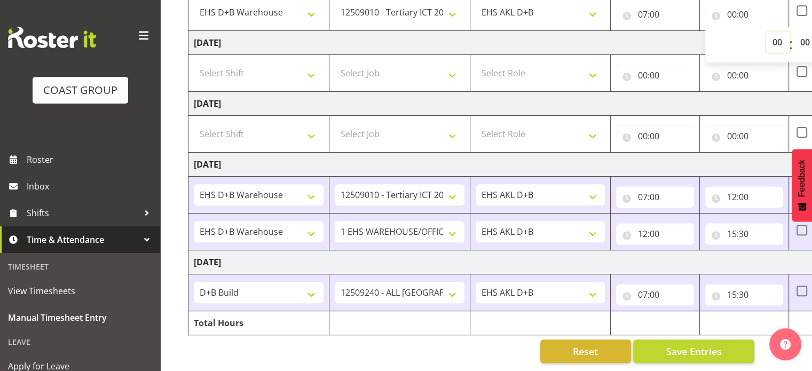
click at [777, 41] on select "00 01 02 03 04 05 06 07 08 09 10 11 12 13 14 15 16 17 18 19 20 21 22 23" at bounding box center [778, 41] width 24 height 21
select select "15"
click at [766, 31] on select "00 01 02 03 04 05 06 07 08 09 10 11 12 13 14 15 16 17 18 19 20 21 22 23" at bounding box center [778, 41] width 24 height 21
type input "15:00"
click at [805, 38] on select "00 01 02 03 04 05 06 07 08 09 10 11 12 13 14 15 16 17 18 19 20 21 22 23 24 25 2…" at bounding box center [805, 41] width 24 height 21
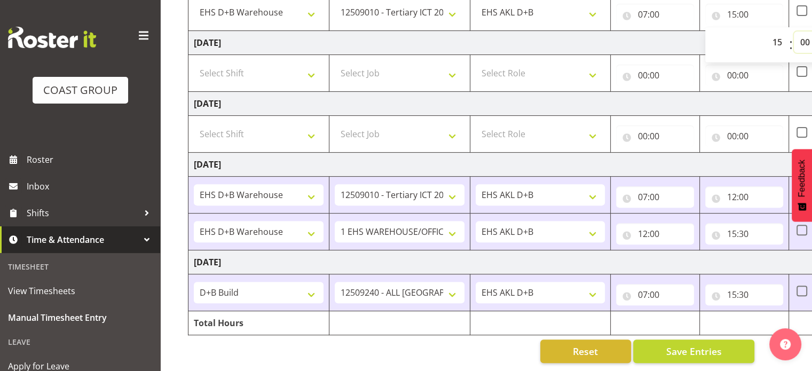
select select "30"
click at [793, 31] on select "00 01 02 03 04 05 06 07 08 09 10 11 12 13 14 15 16 17 18 19 20 21 22 23 24 25 2…" at bounding box center [805, 41] width 24 height 21
type input "15:30"
click at [710, 346] on span "Save Entries" at bounding box center [692, 351] width 55 height 14
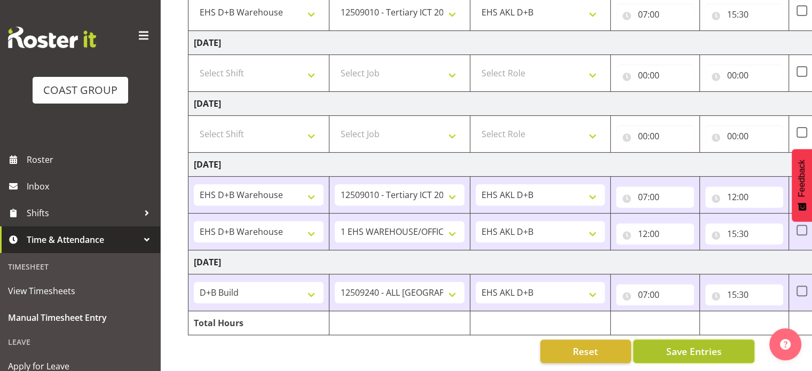
click at [710, 346] on span "Save Entries" at bounding box center [692, 351] width 55 height 14
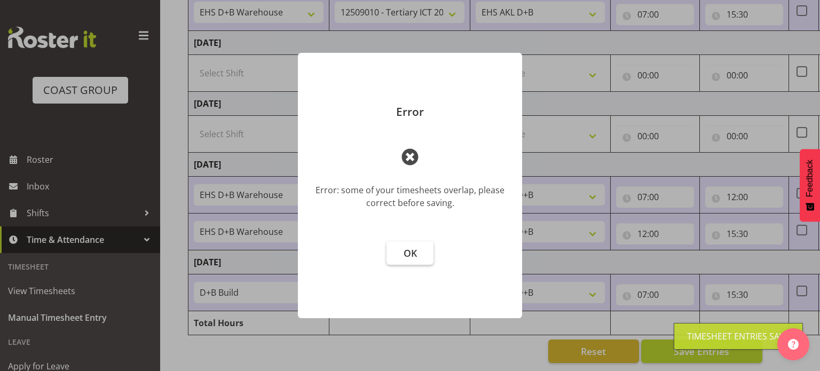
click at [409, 252] on span "OK" at bounding box center [409, 253] width 13 height 13
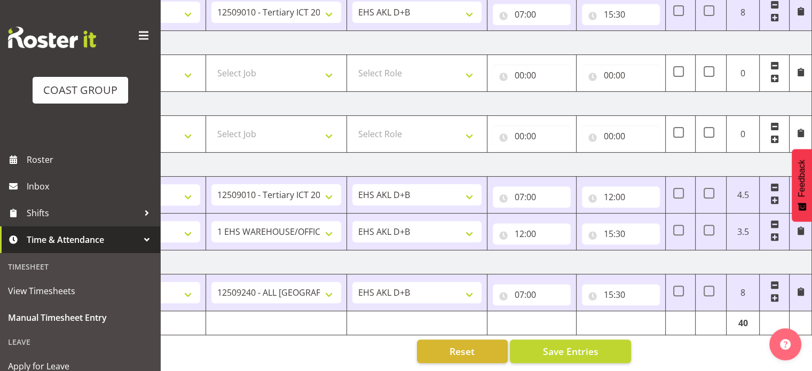
scroll to position [0, 0]
